Goal: Task Accomplishment & Management: Complete application form

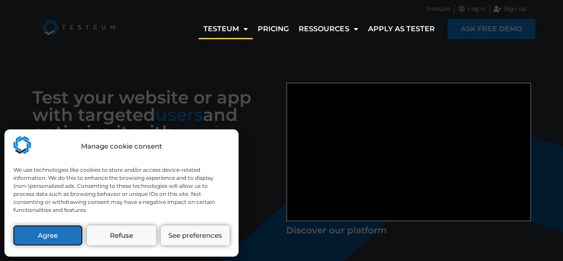
click at [53, 240] on button "Agree" at bounding box center [47, 235] width 69 height 20
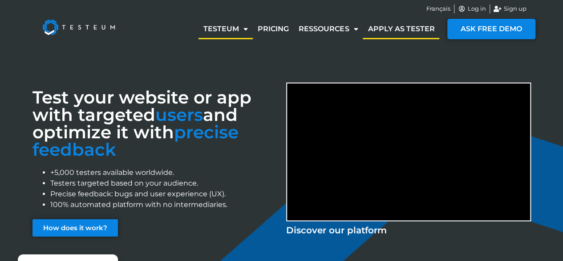
click at [407, 25] on link "Apply as tester" at bounding box center [401, 29] width 77 height 20
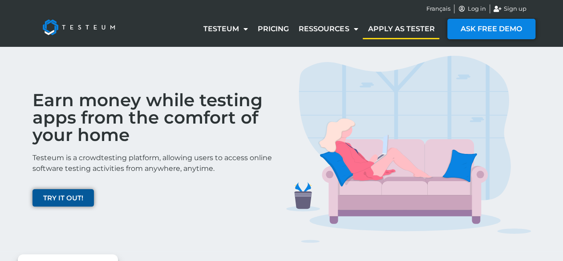
click at [65, 199] on span "TRY IT OUT!" at bounding box center [63, 197] width 40 height 7
